Goal: Navigation & Orientation: Go to known website

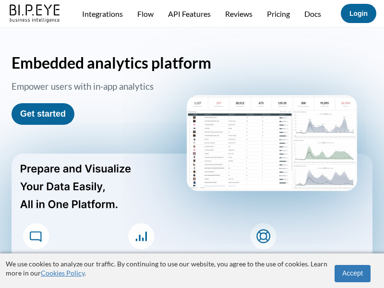
click at [35, 20] on img at bounding box center [35, 13] width 55 height 22
